Goal: Find specific page/section: Find specific page/section

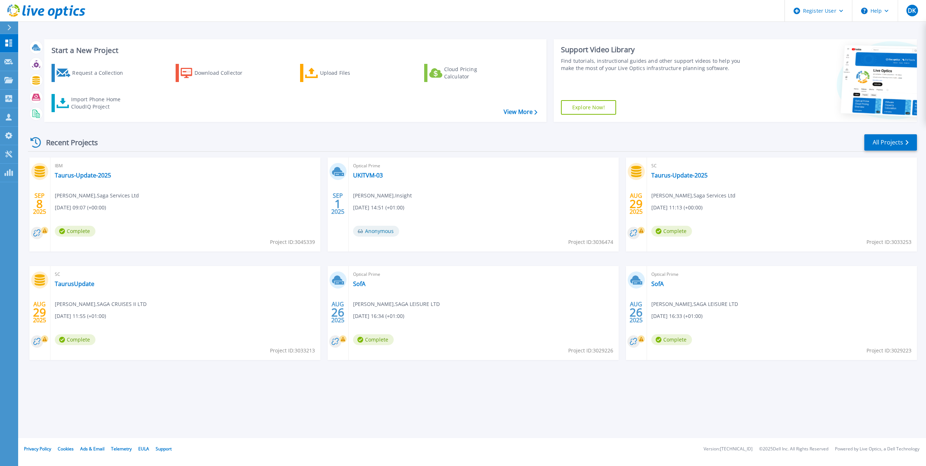
drag, startPoint x: 56, startPoint y: 194, endPoint x: 98, endPoint y: 197, distance: 41.5
click at [98, 197] on span "[PERSON_NAME] , Saga Services Ltd" at bounding box center [97, 196] width 84 height 8
click at [892, 145] on link "All Projects" at bounding box center [891, 142] width 53 height 16
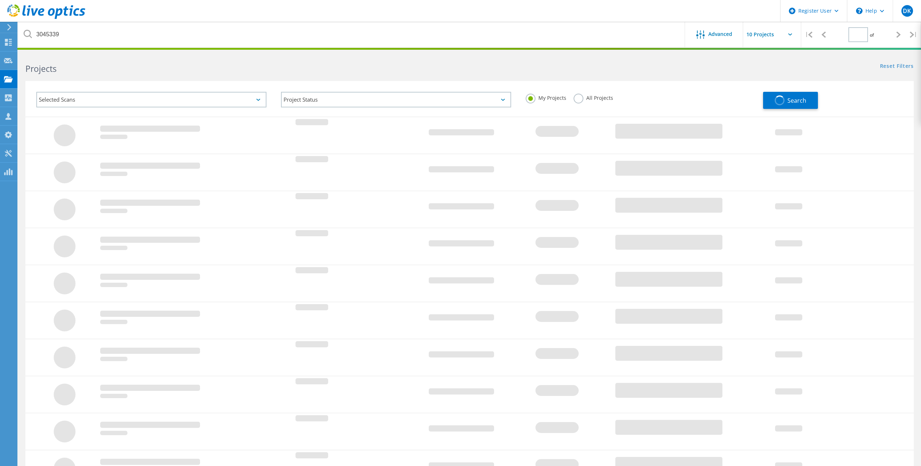
type input "1"
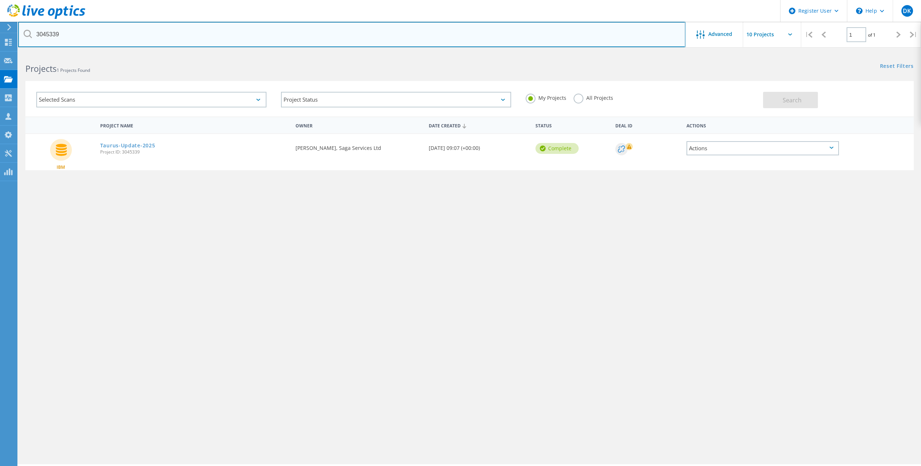
drag, startPoint x: 72, startPoint y: 32, endPoint x: 23, endPoint y: 31, distance: 49.4
click at [23, 31] on input "3045339" at bounding box center [351, 34] width 667 height 25
paste input "[PERSON_NAME]"
type input "[PERSON_NAME]"
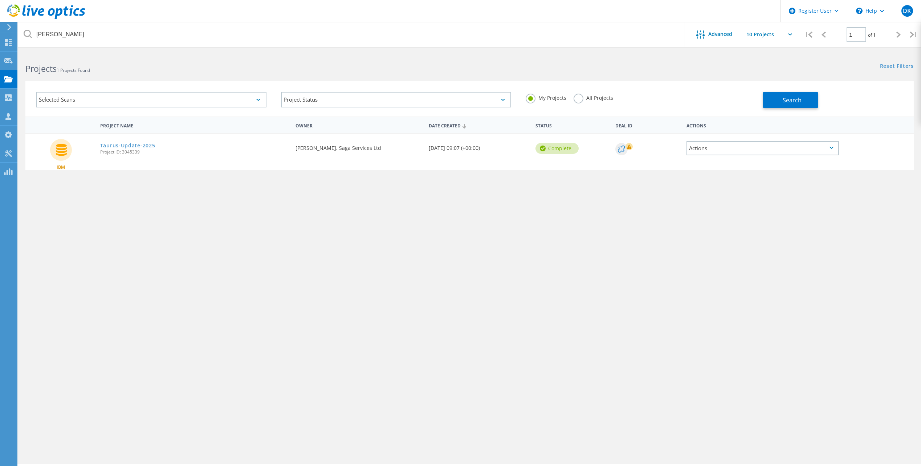
click at [610, 101] on label "All Projects" at bounding box center [594, 97] width 40 height 7
click at [0, 0] on input "All Projects" at bounding box center [0, 0] width 0 height 0
click at [779, 98] on button "Search" at bounding box center [790, 100] width 55 height 16
